Goal: Task Accomplishment & Management: Use online tool/utility

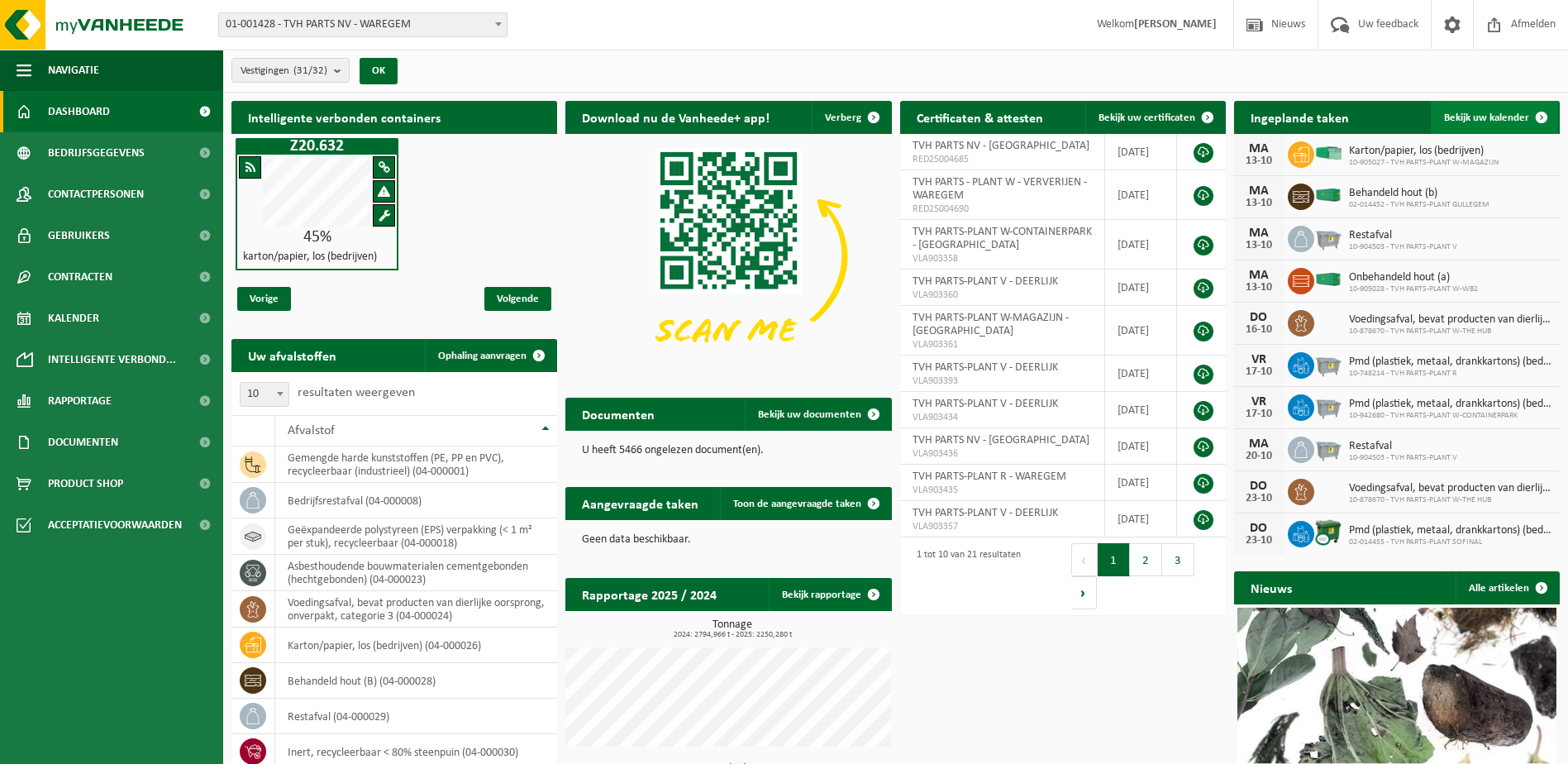
click at [1541, 118] on span at bounding box center [1542, 118] width 33 height 33
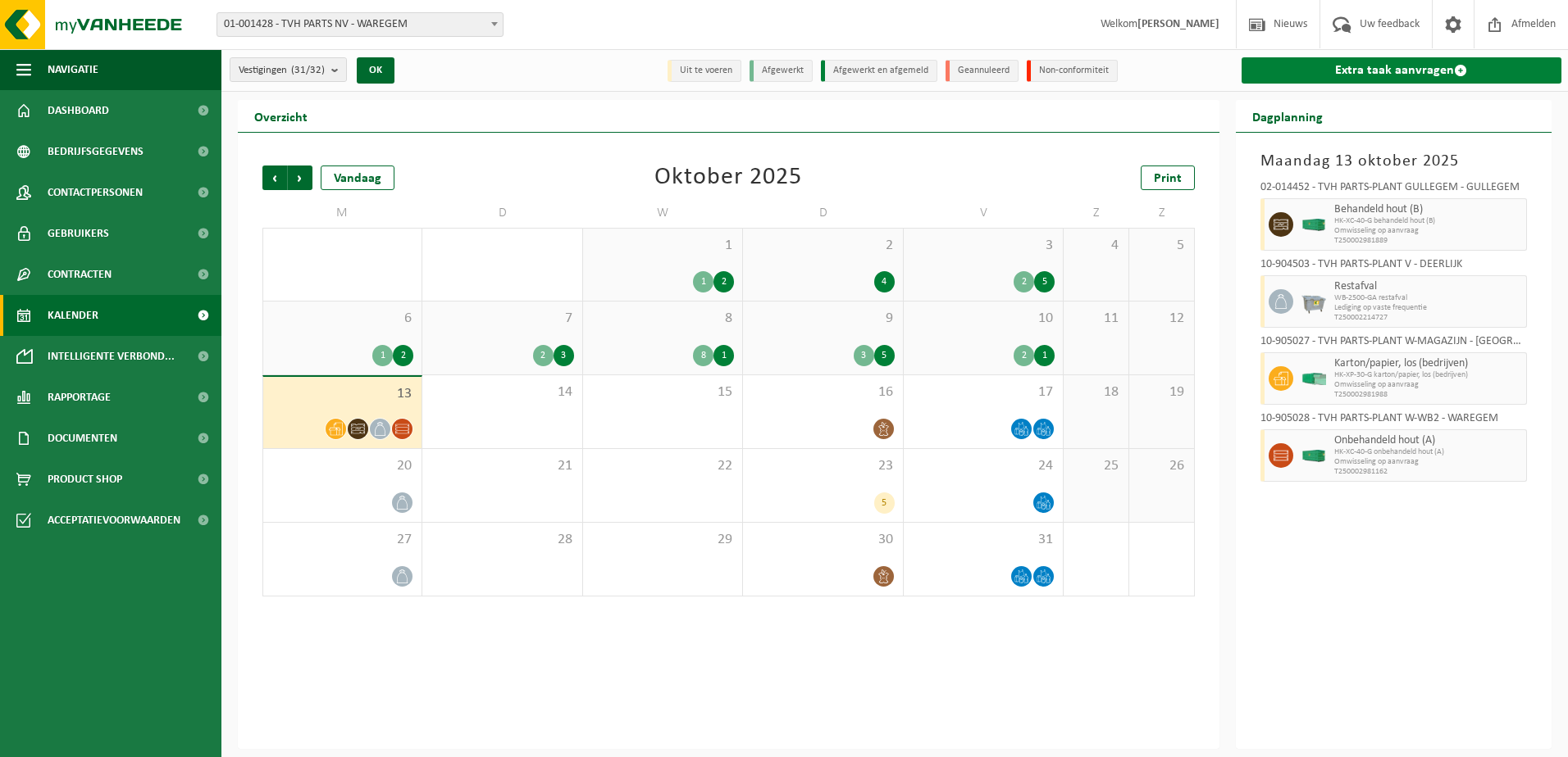
click at [1459, 67] on span at bounding box center [1460, 70] width 13 height 13
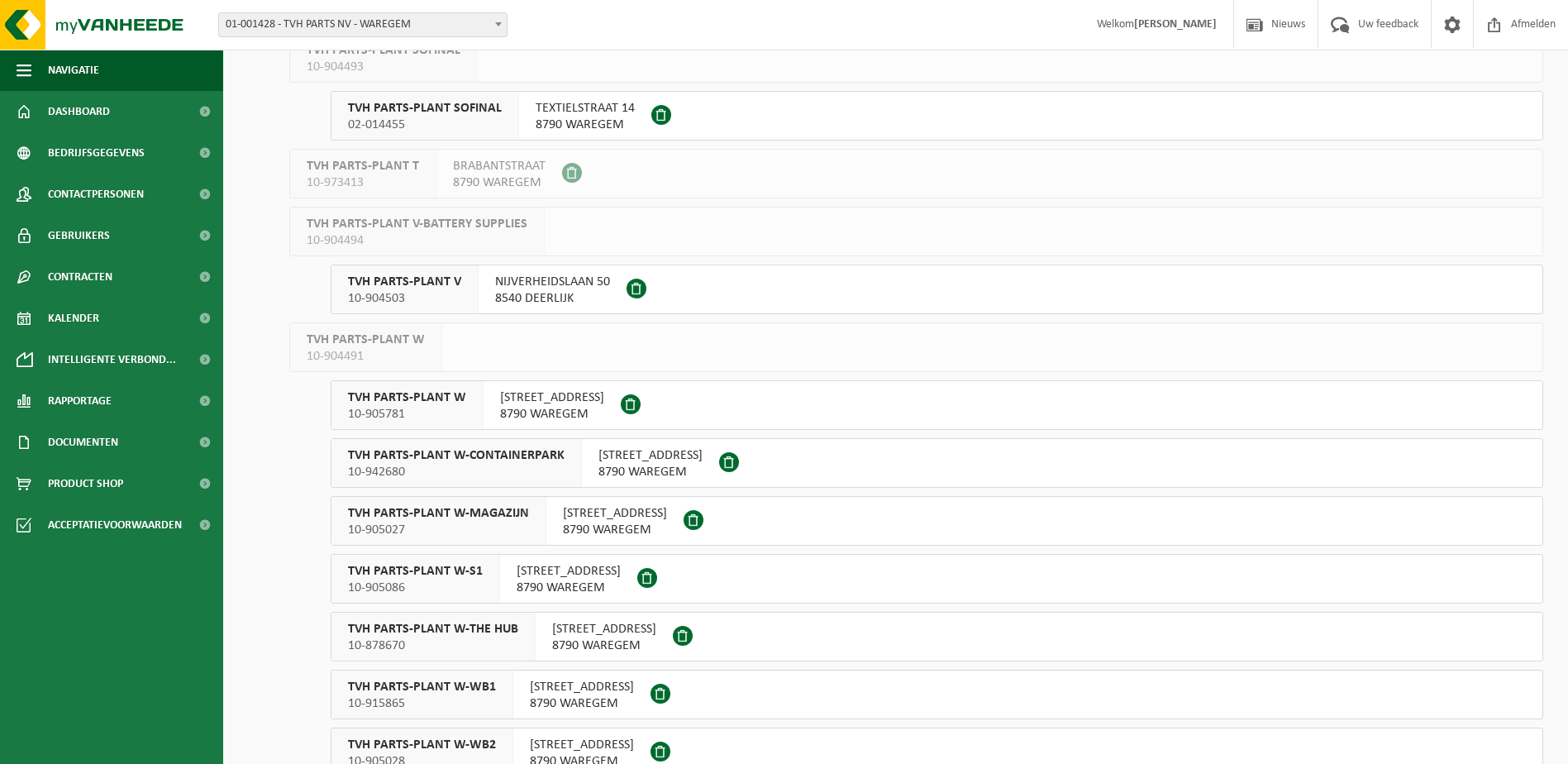
scroll to position [1158, 0]
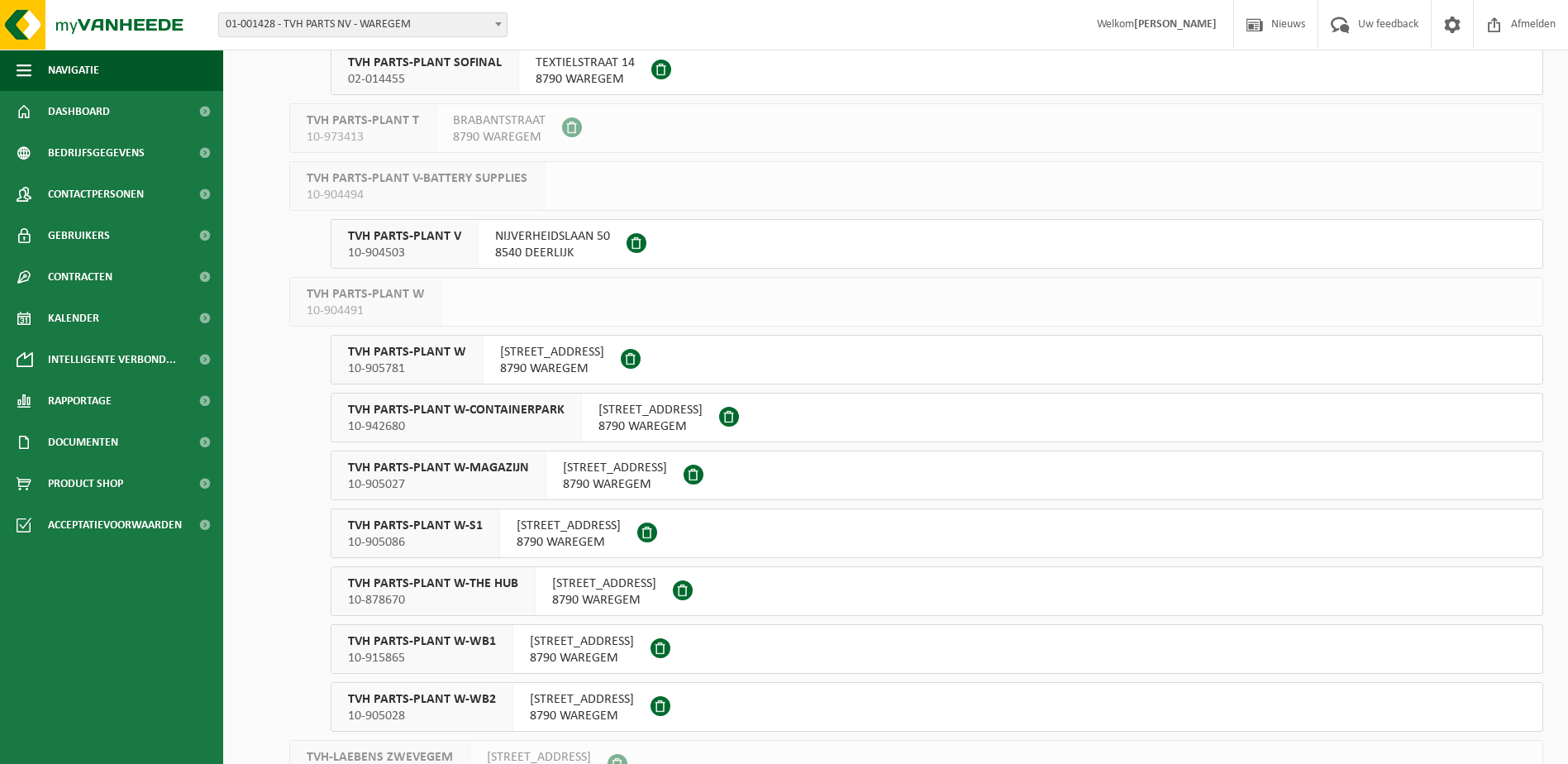
click at [427, 249] on span "10-904503" at bounding box center [405, 253] width 113 height 17
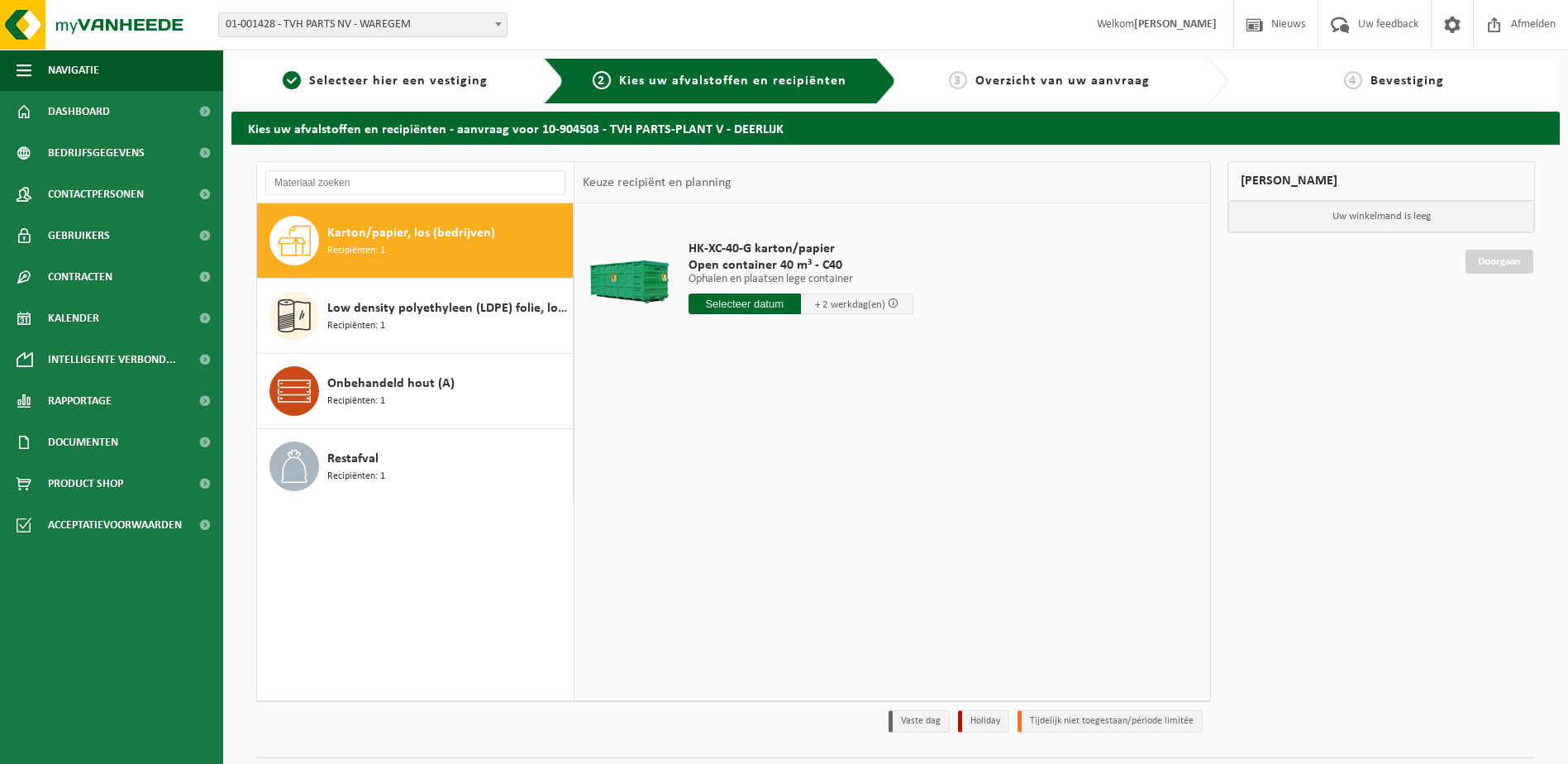
click at [383, 238] on span "Karton/papier, los (bedrijven)" at bounding box center [411, 232] width 168 height 20
click at [747, 304] on input "text" at bounding box center [744, 304] width 112 height 20
click at [730, 444] on div "14" at bounding box center [732, 451] width 29 height 26
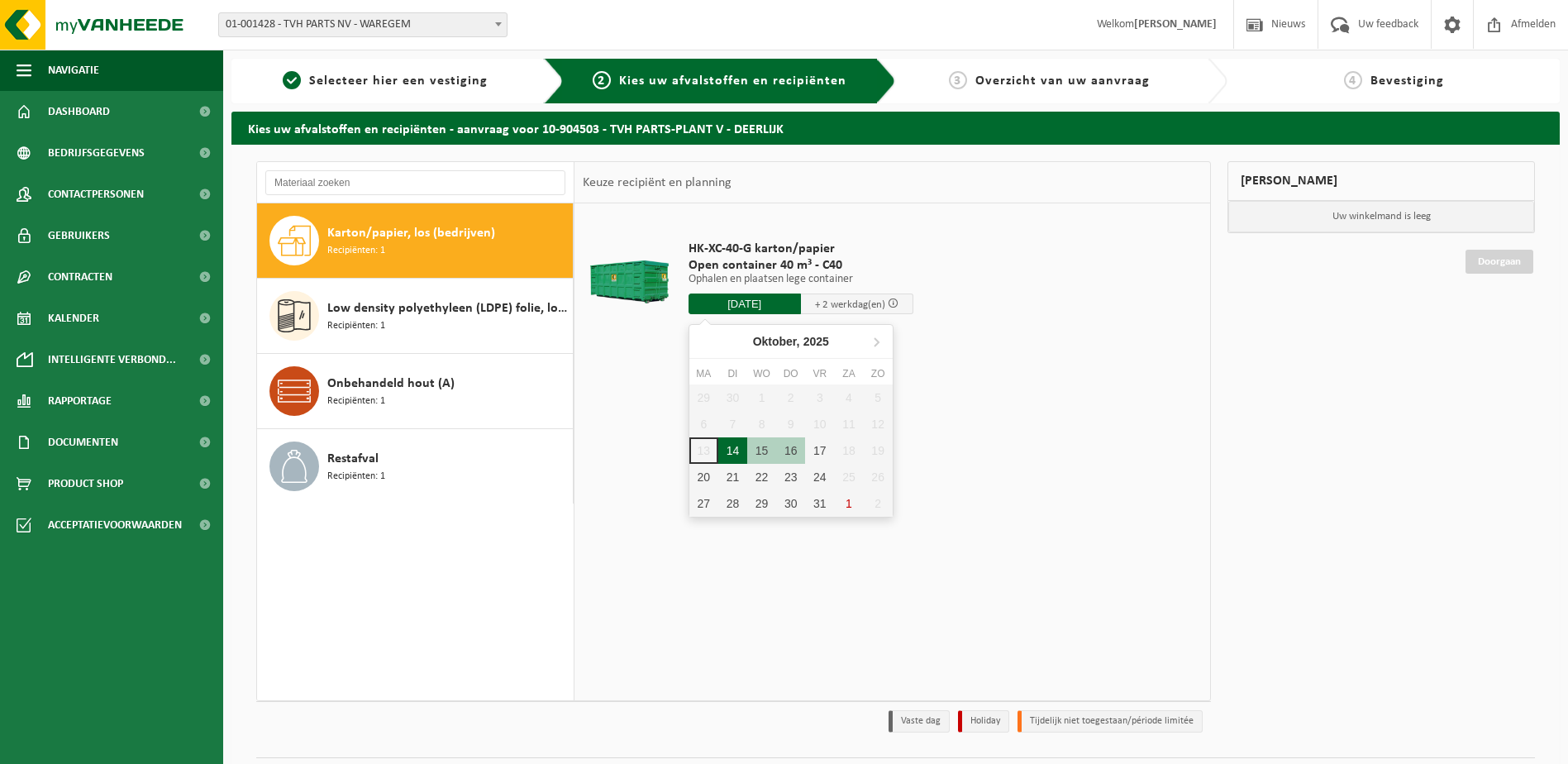
type input "Van 2025-10-14"
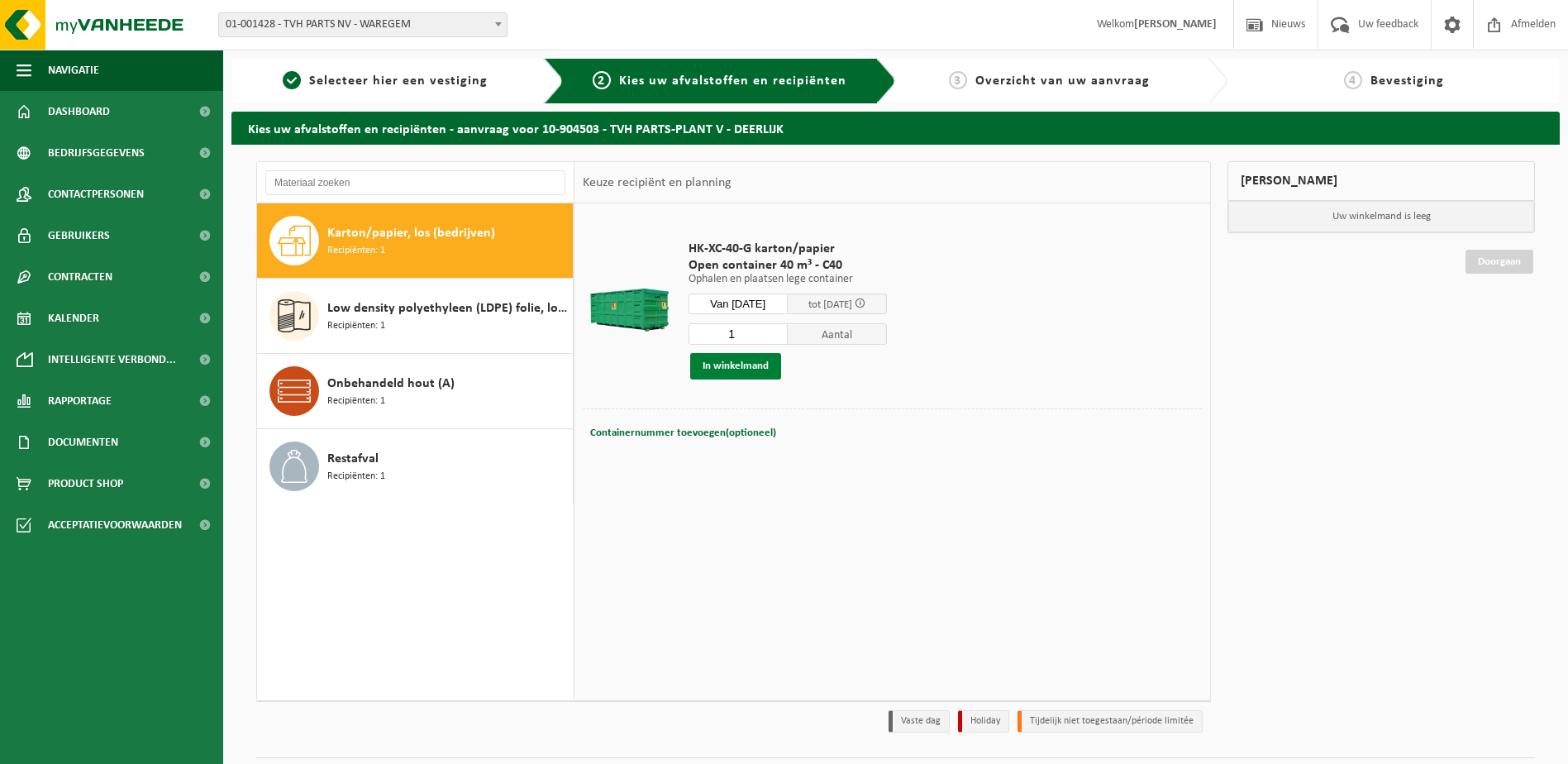
click at [737, 369] on button "In winkelmand" at bounding box center [736, 366] width 91 height 26
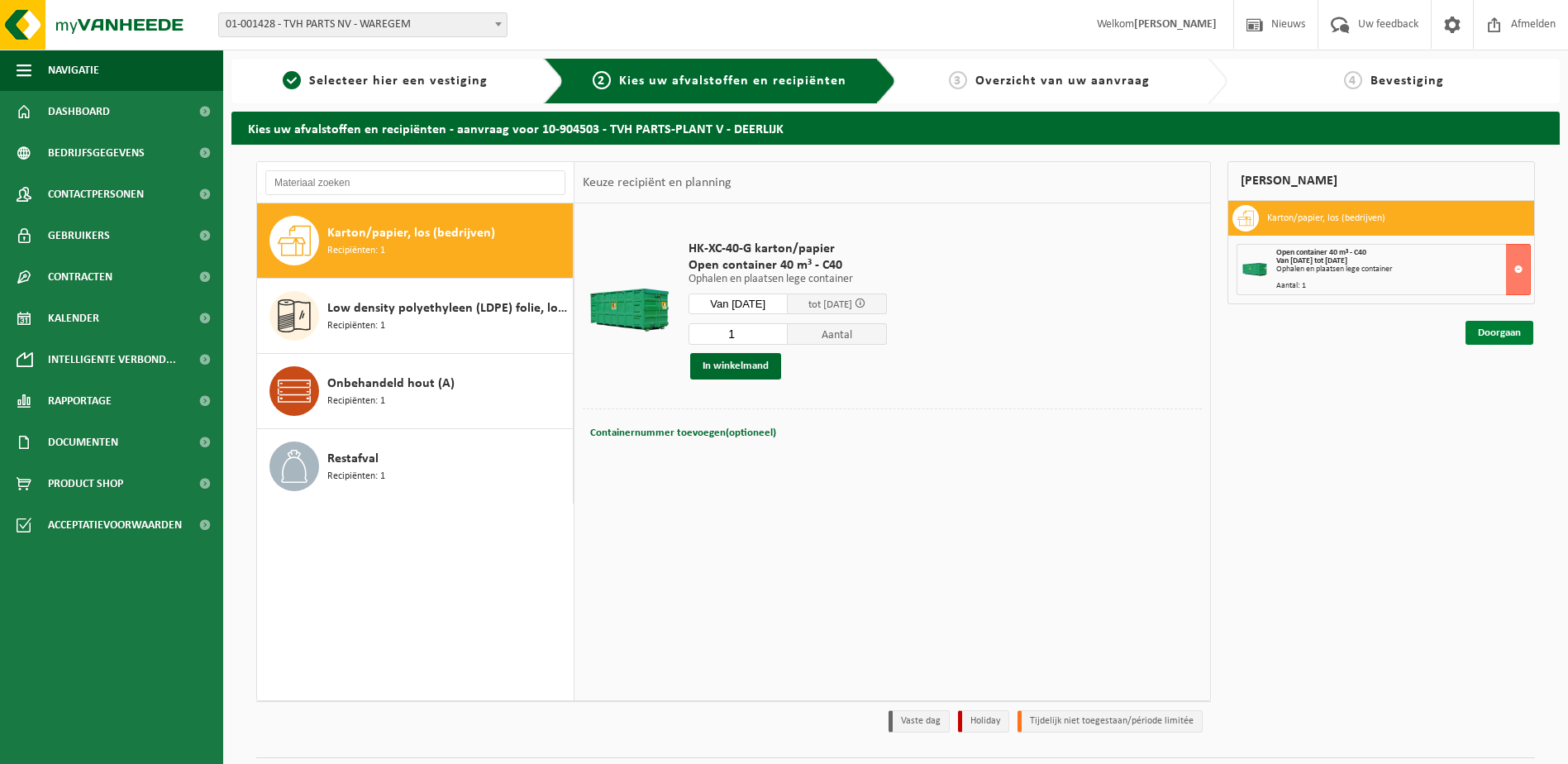
click at [1491, 333] on link "Doorgaan" at bounding box center [1499, 333] width 68 height 24
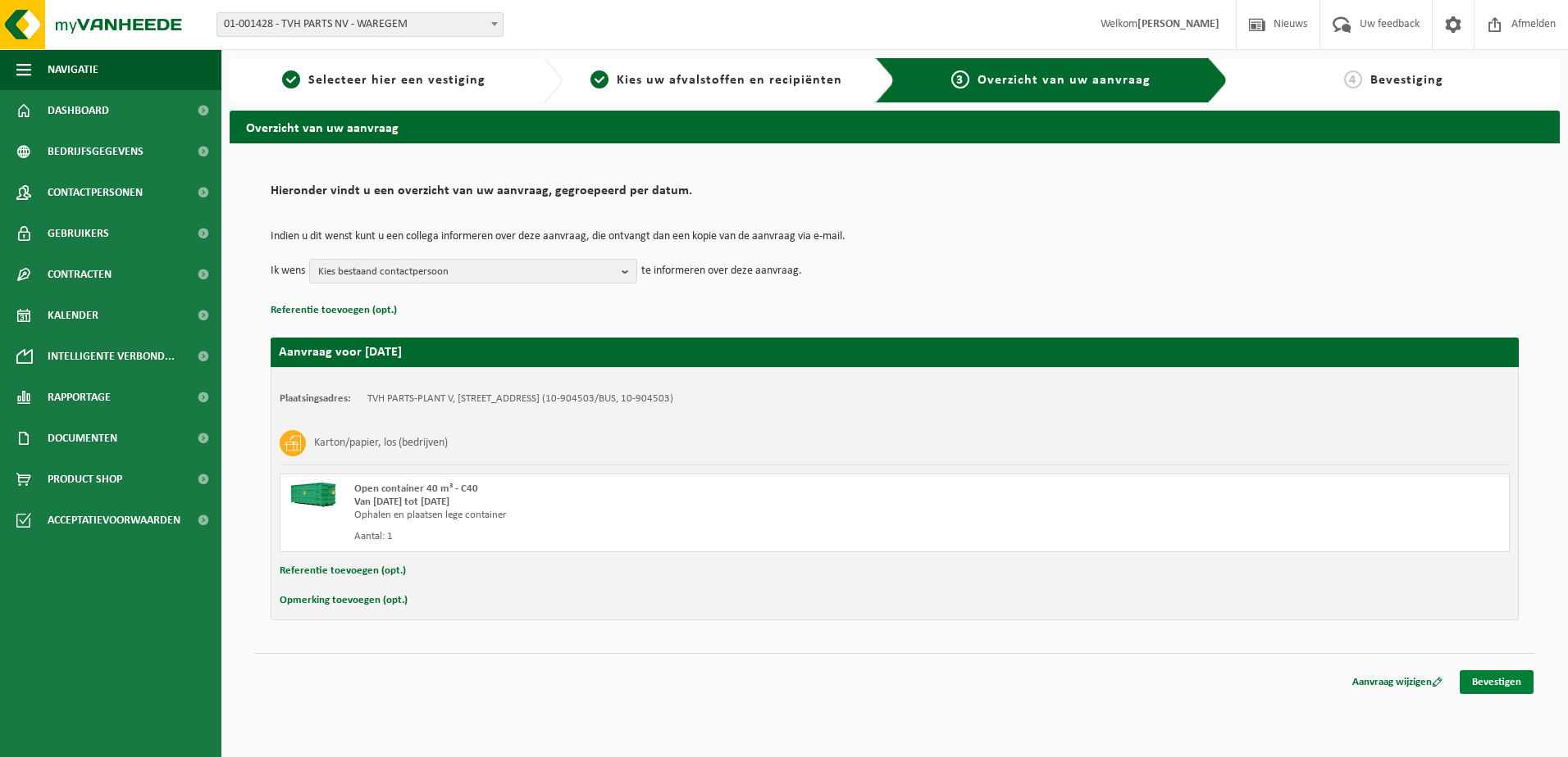
click at [1509, 686] on link "Bevestigen" at bounding box center [1496, 682] width 74 height 24
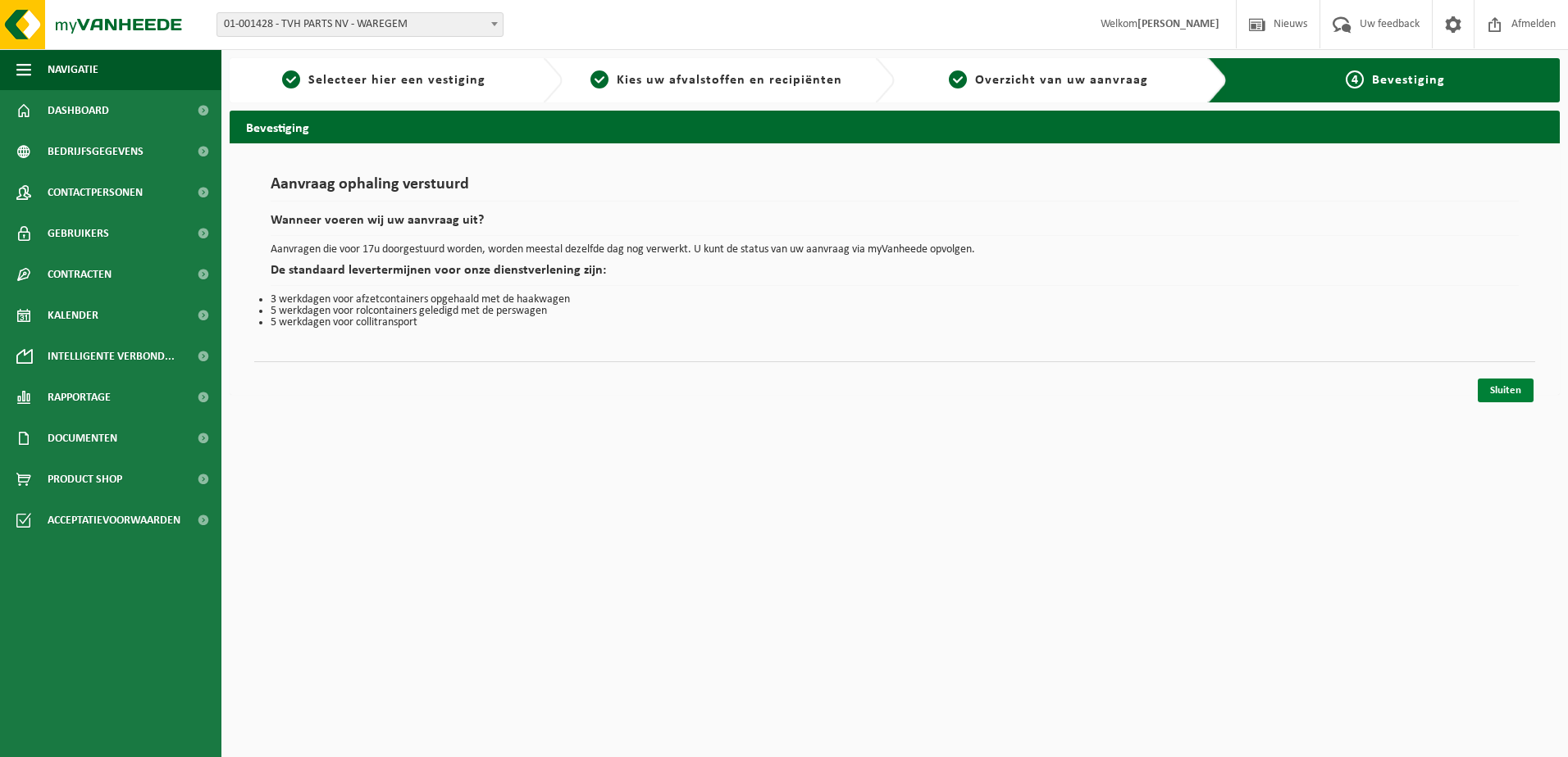
click at [1509, 391] on link "Sluiten" at bounding box center [1505, 390] width 56 height 24
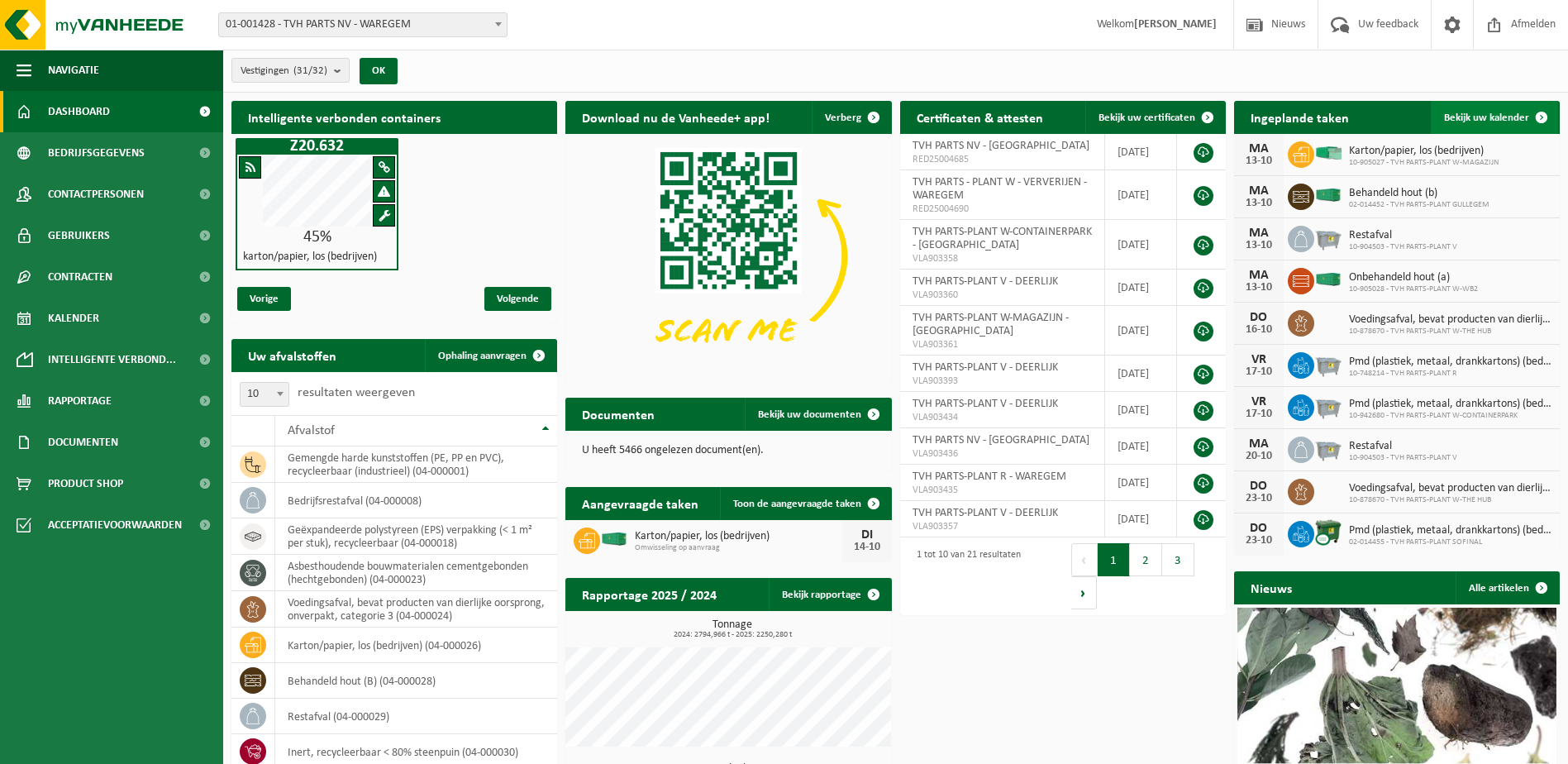
click at [1539, 115] on span at bounding box center [1542, 118] width 33 height 33
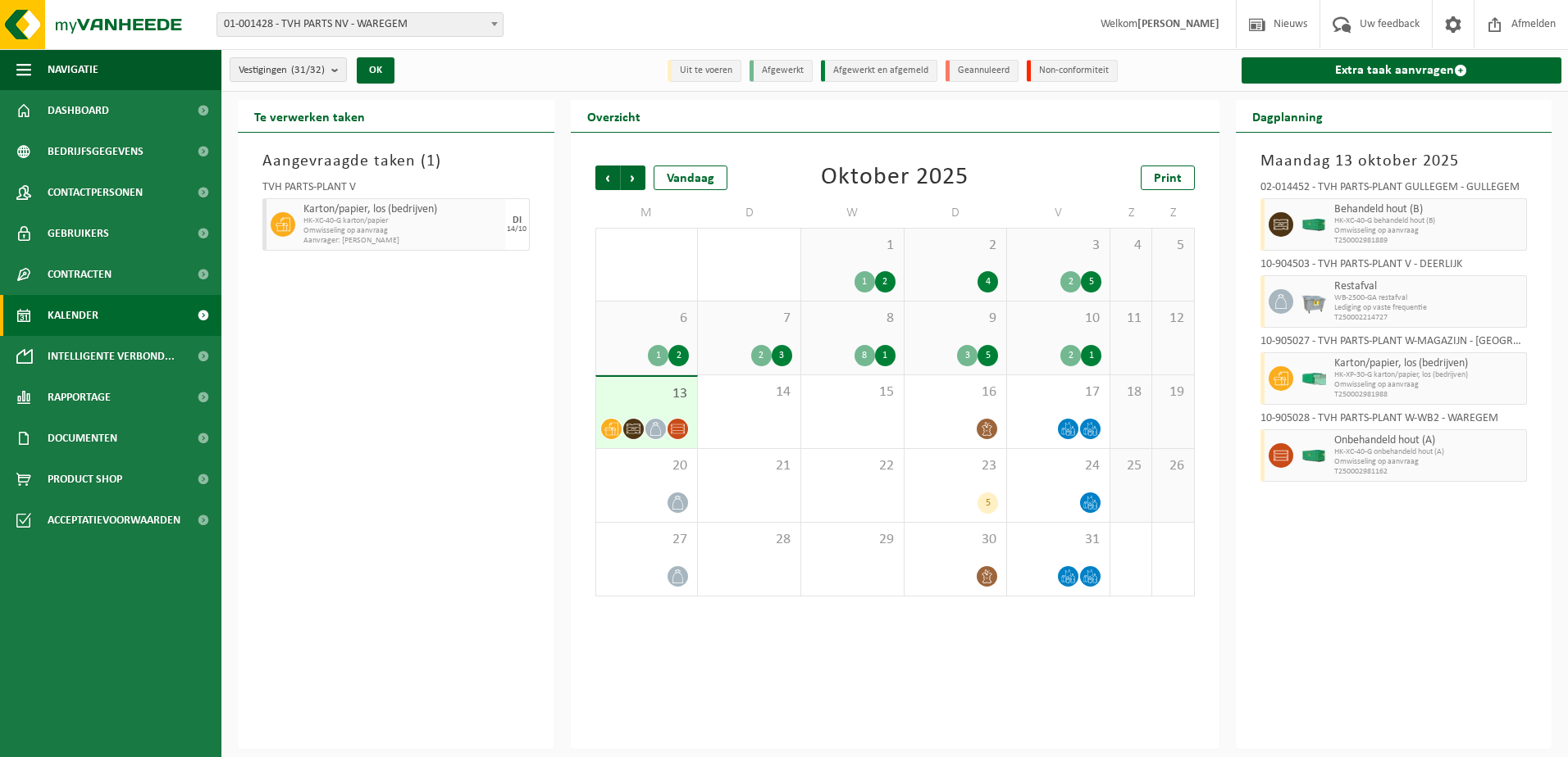
click at [950, 330] on div "9 3 5" at bounding box center [955, 337] width 102 height 73
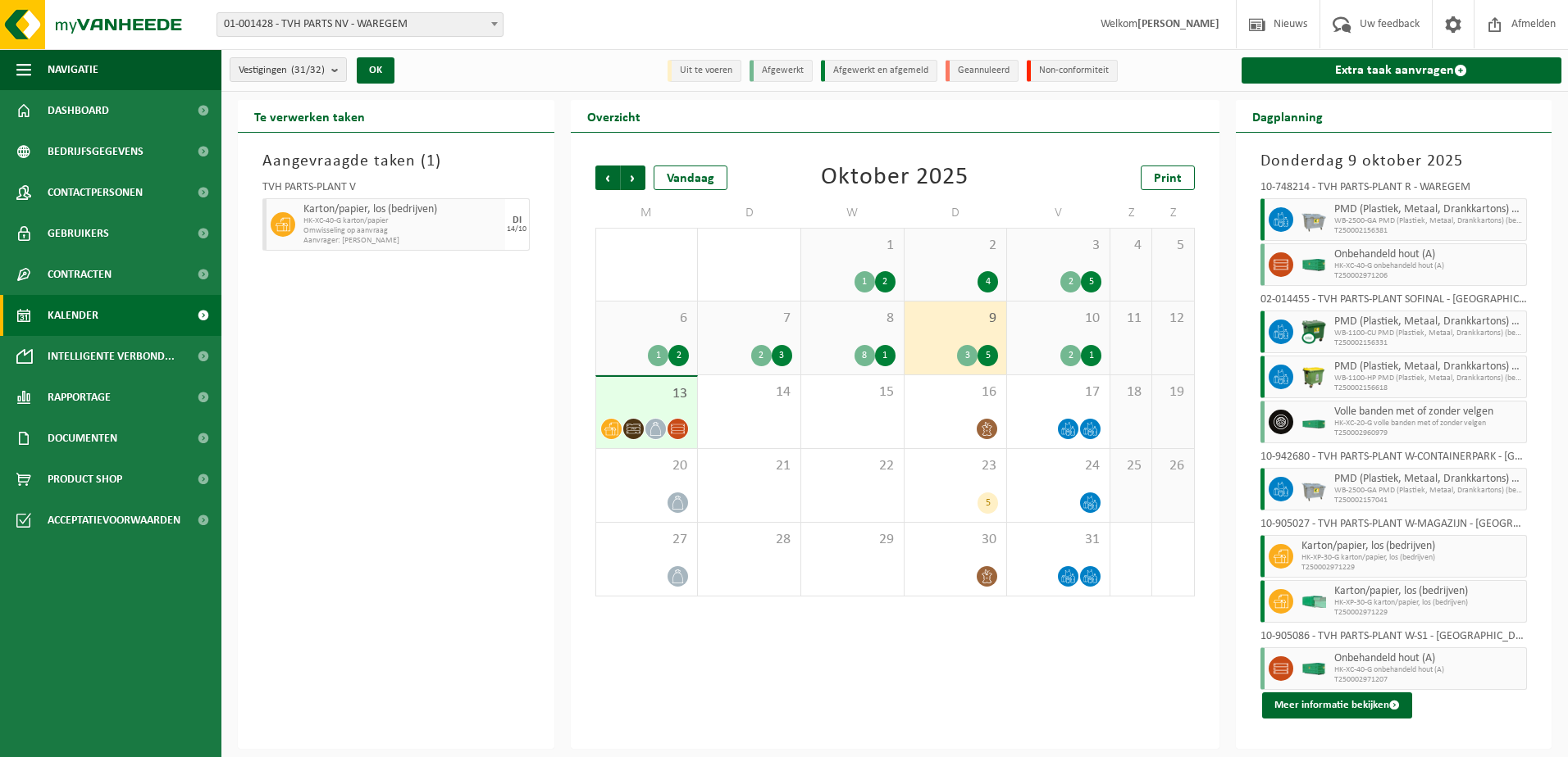
click at [1059, 331] on div "10 2 1" at bounding box center [1058, 337] width 102 height 73
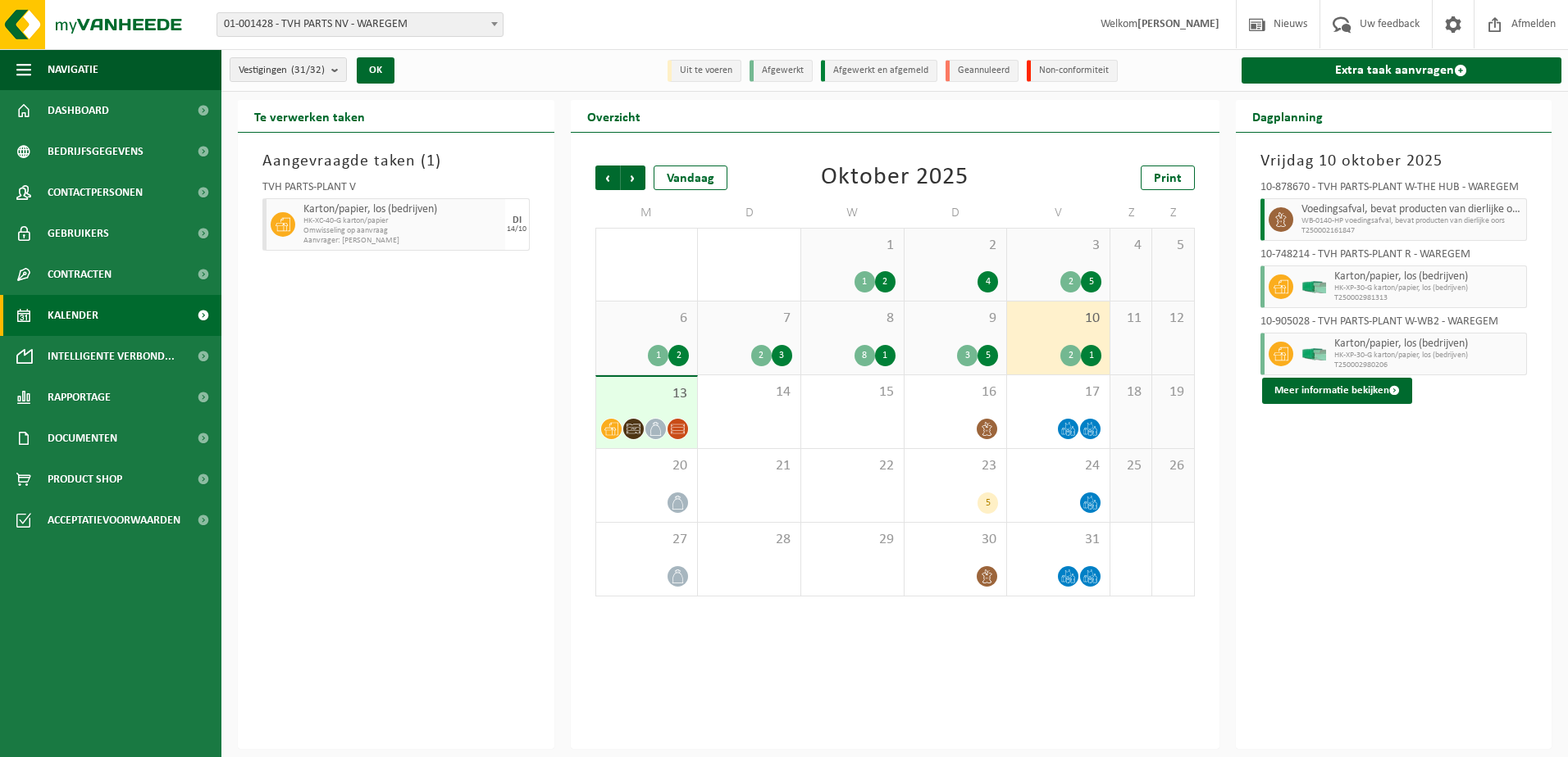
click at [655, 396] on span "13" at bounding box center [647, 394] width 86 height 18
